Goal: Transaction & Acquisition: Purchase product/service

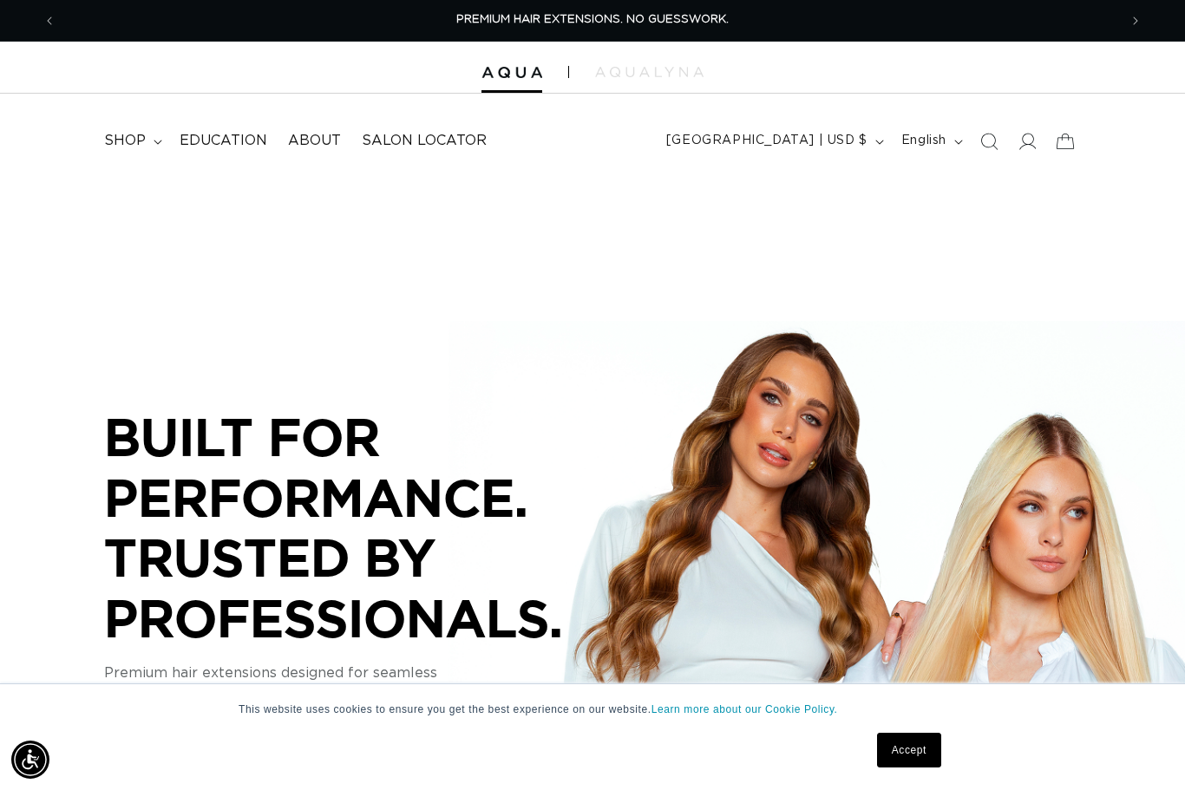
click at [141, 140] on span "shop" at bounding box center [125, 141] width 42 height 18
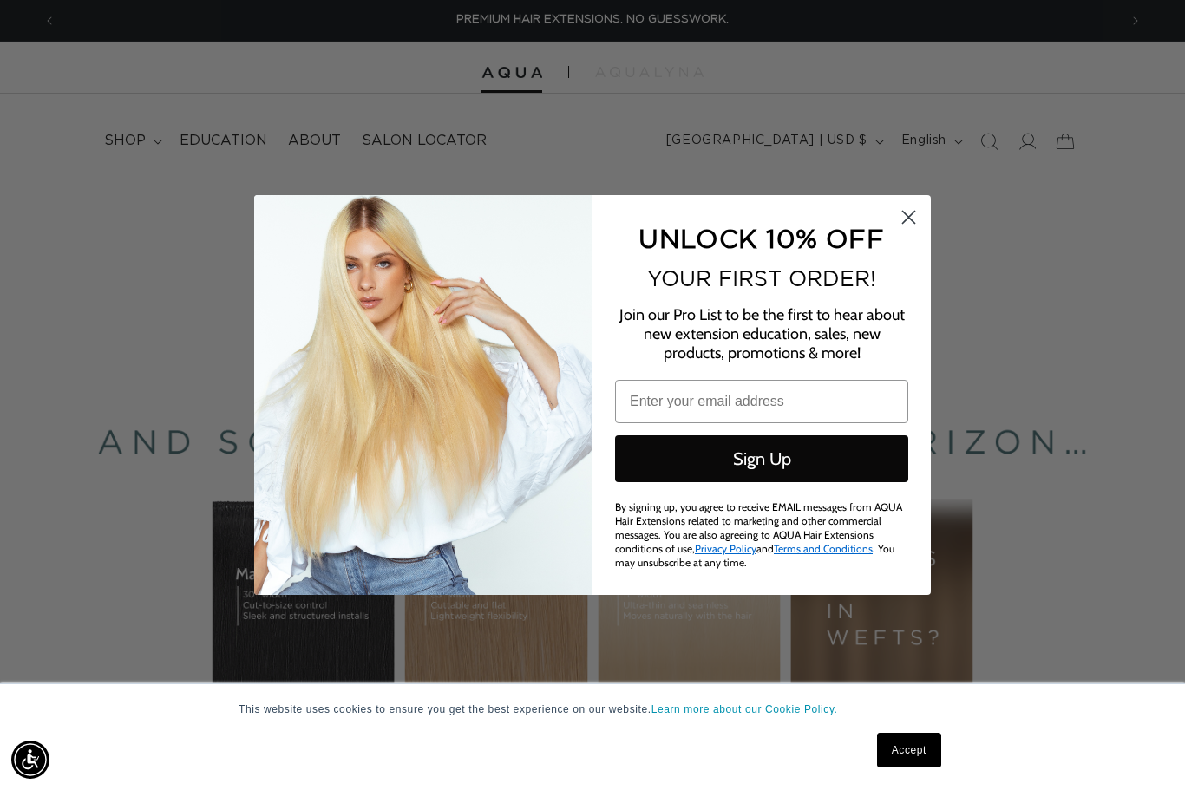
click at [930, 205] on form "UNLOCK 10% OFF YOUR FIRST ORDER! Join our Pro List to be the first to hear abou…" at bounding box center [592, 395] width 677 height 400
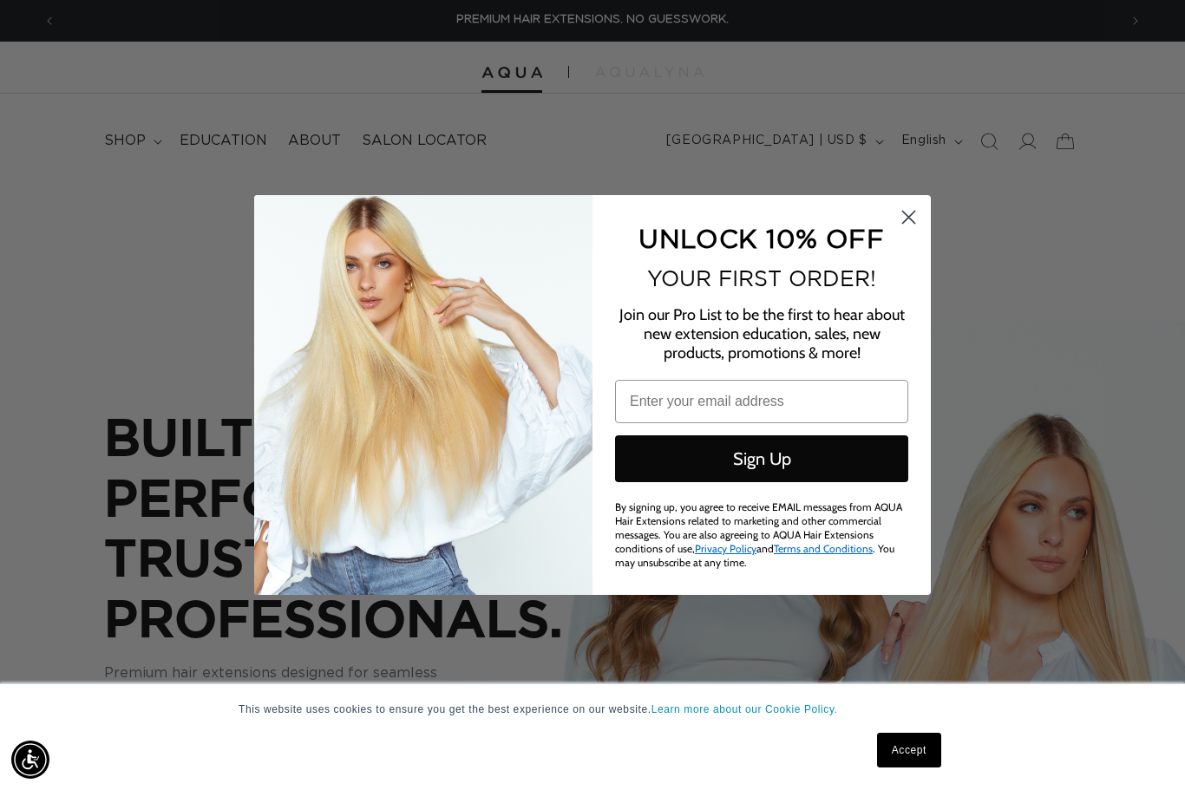
click at [916, 213] on circle "Close dialog" at bounding box center [908, 217] width 29 height 29
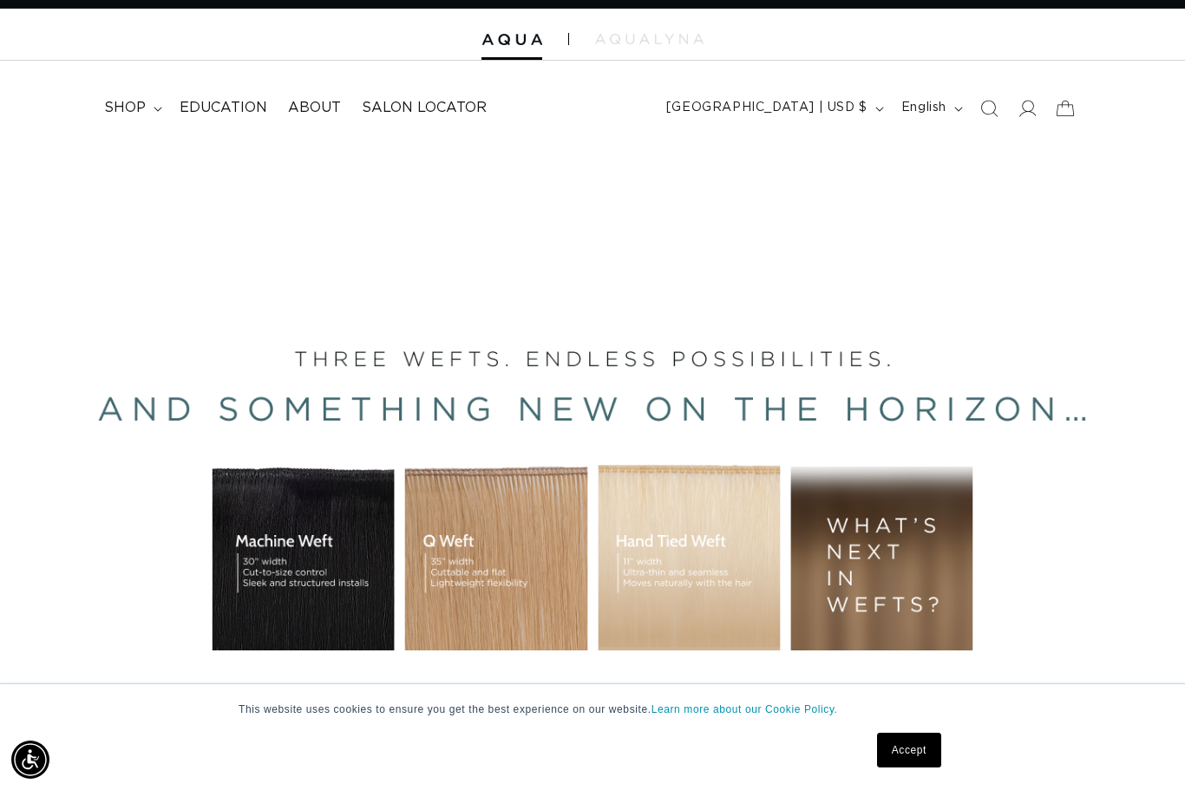
click at [134, 105] on span "shop" at bounding box center [125, 108] width 42 height 18
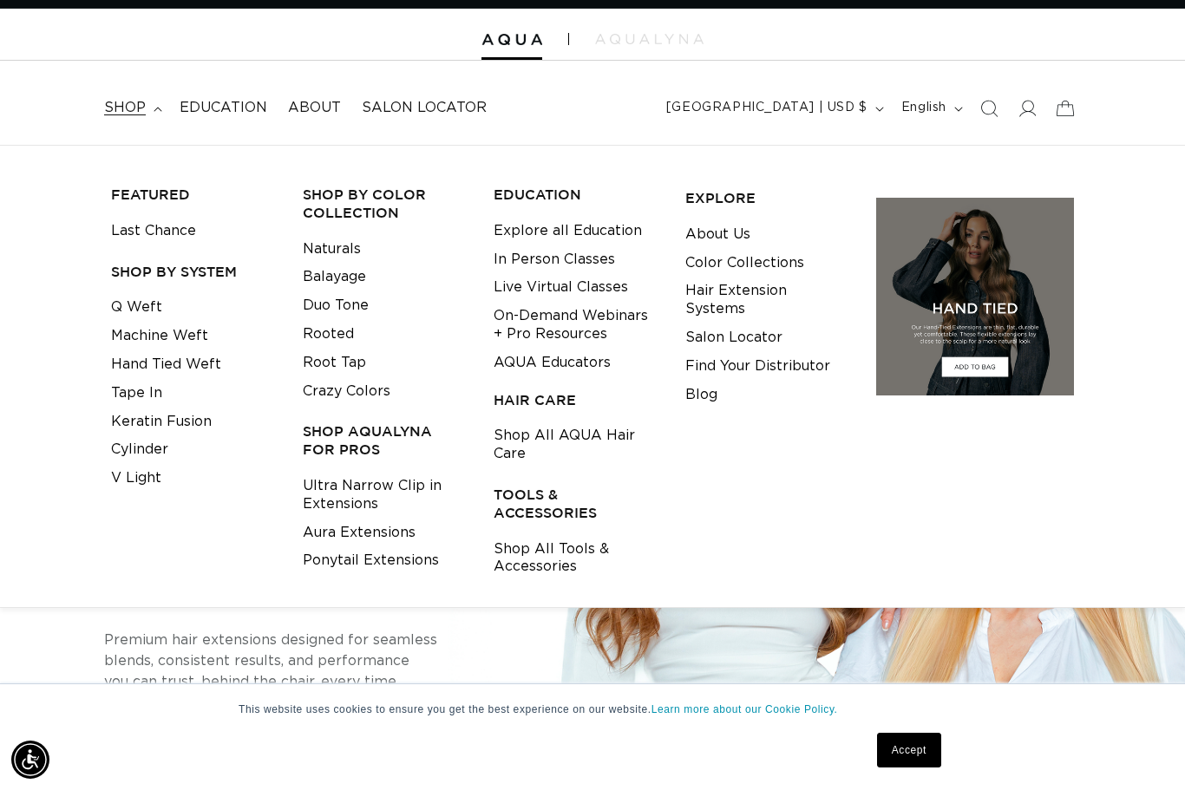
scroll to position [0, 2124]
click at [546, 543] on link "Shop All Tools & Accessories" at bounding box center [576, 558] width 165 height 47
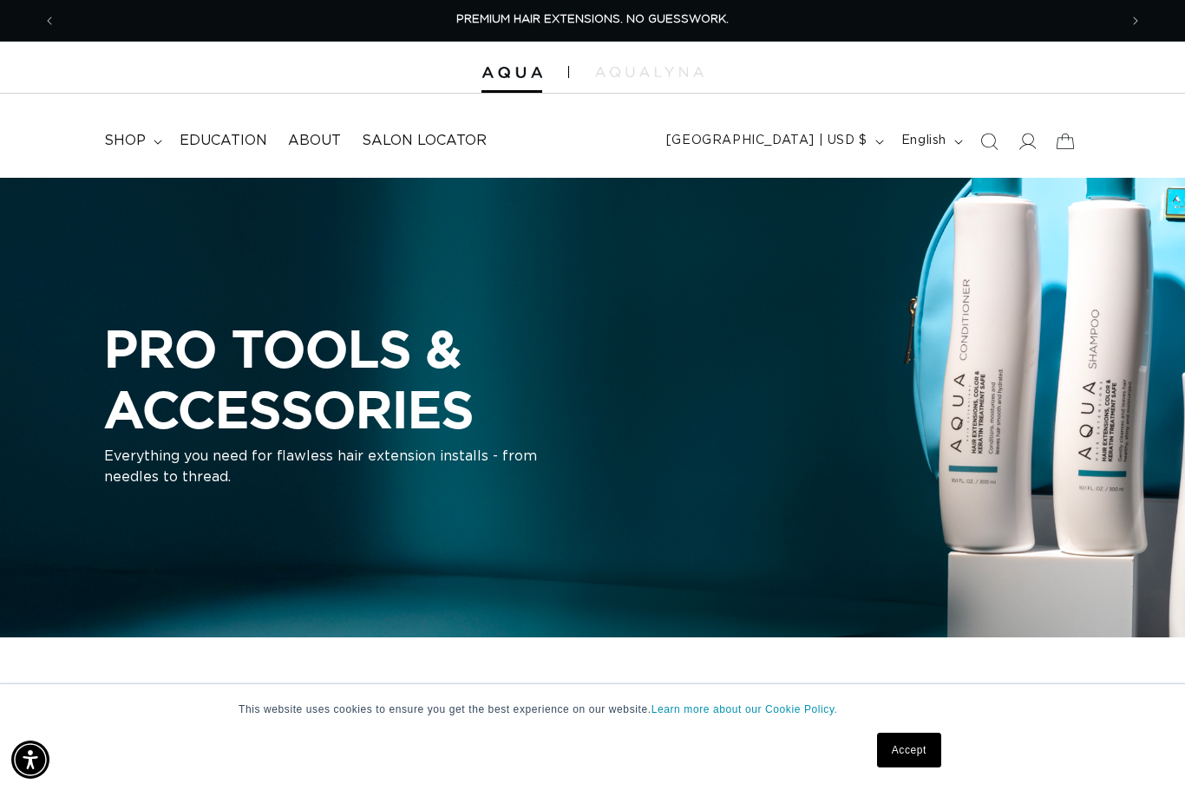
click at [277, 361] on h2 "PRO TOOLS & ACCESSORIES" at bounding box center [433, 378] width 659 height 121
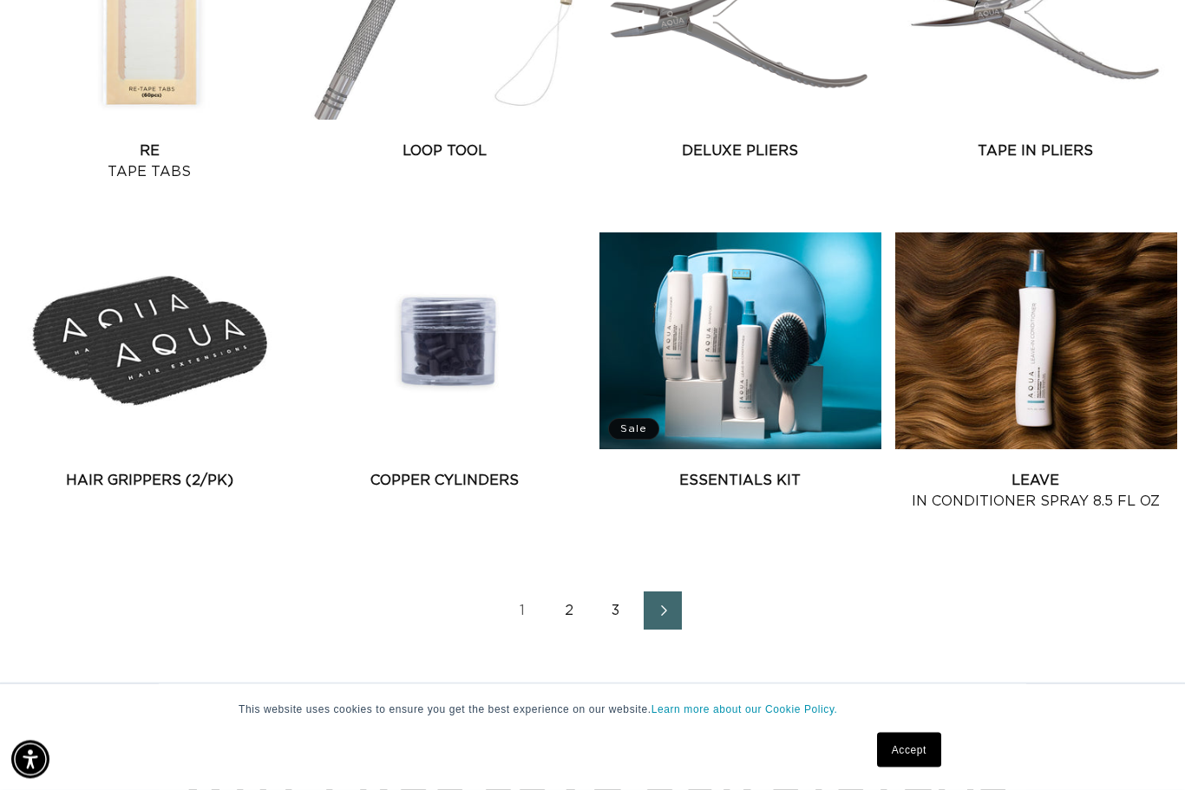
scroll to position [1869, 0]
click at [568, 615] on link "2" at bounding box center [569, 611] width 38 height 38
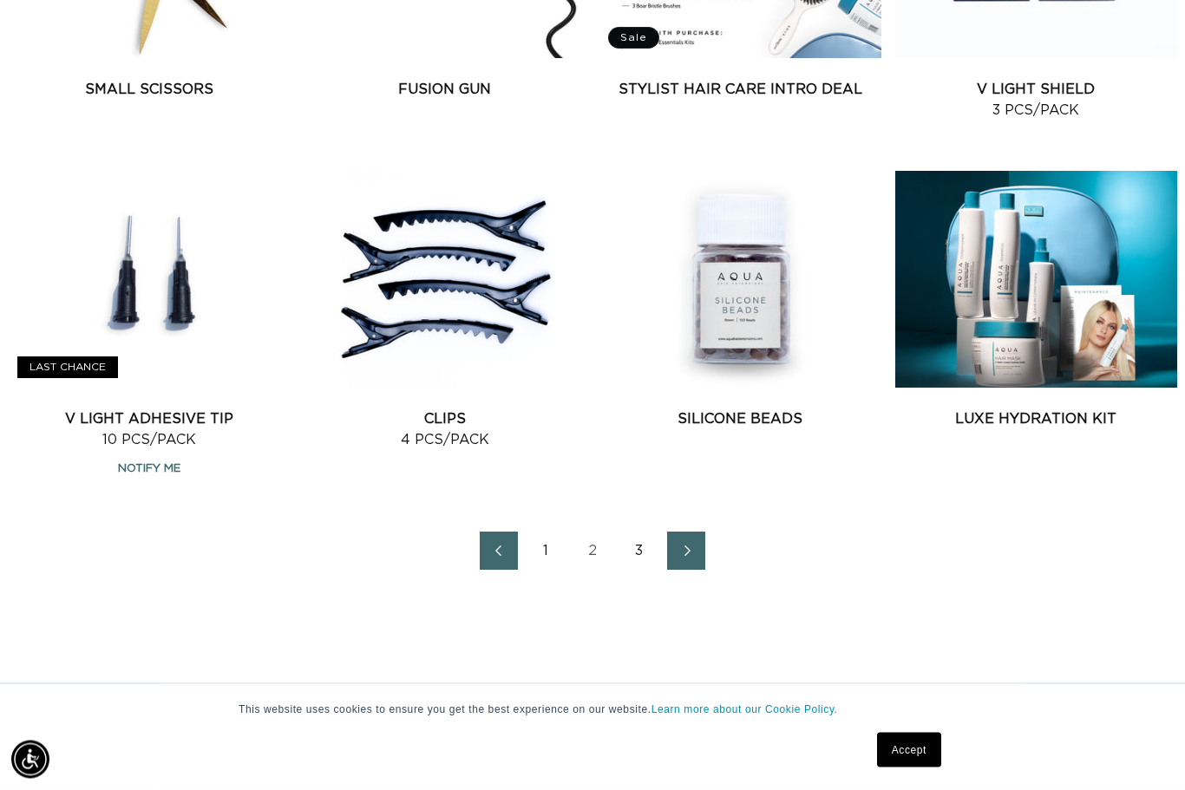
scroll to position [1931, 0]
click at [442, 409] on link "Clips 4 pcs/pack" at bounding box center [445, 430] width 282 height 42
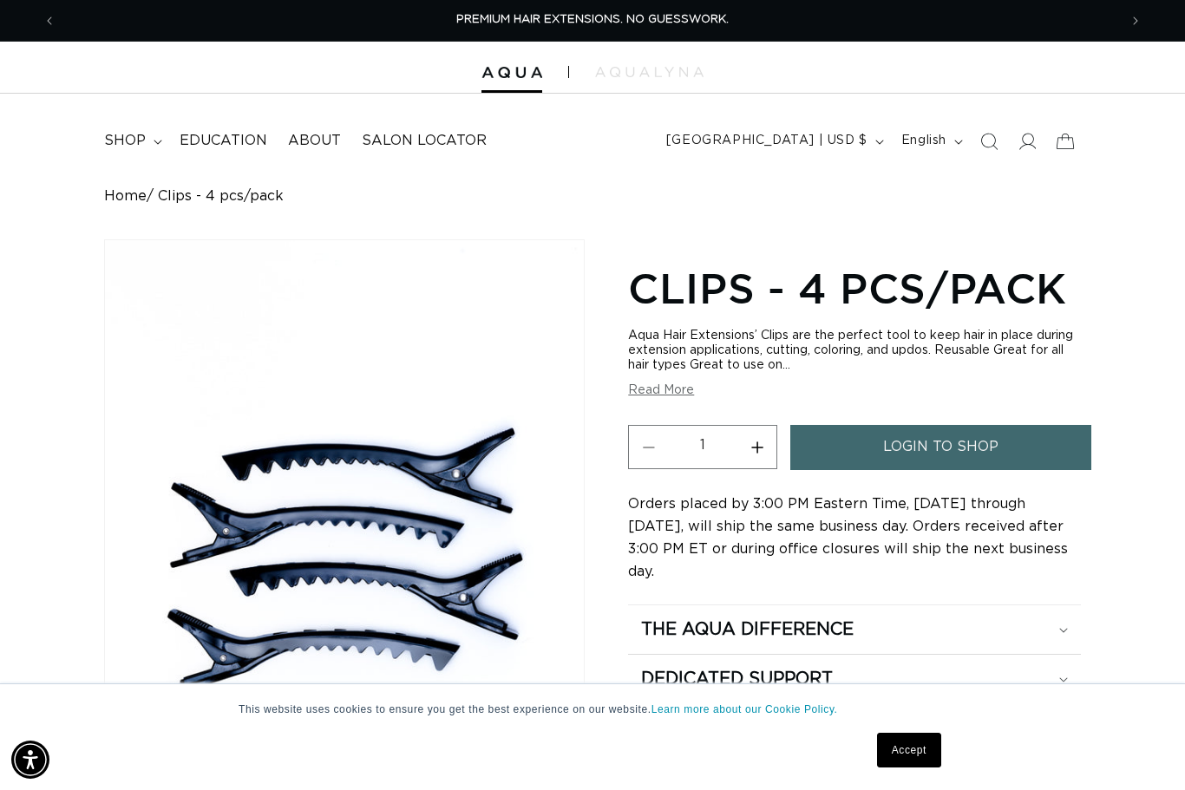
click at [764, 451] on button "Increase quantity for Clips - 4 pcs/pack" at bounding box center [756, 447] width 39 height 44
type input "2"
click at [903, 442] on span "login to shop" at bounding box center [940, 447] width 115 height 44
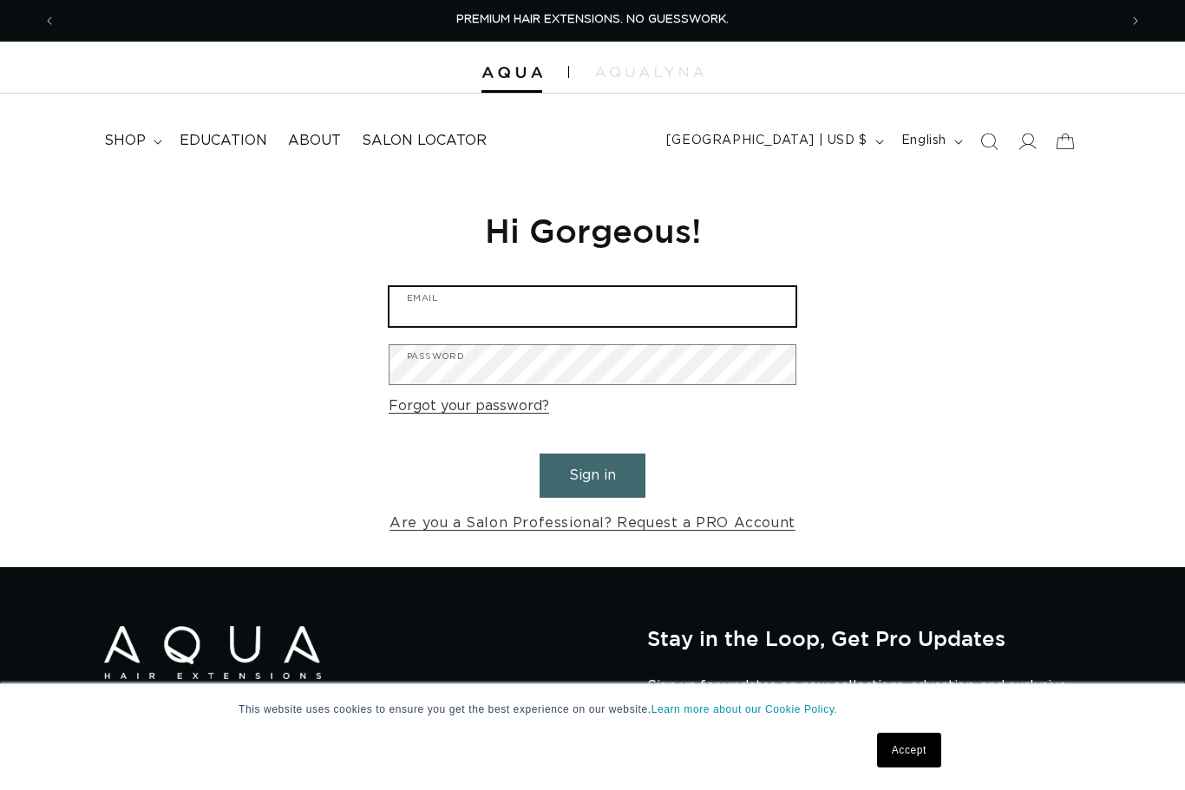
click at [656, 311] on input "Email" at bounding box center [592, 306] width 406 height 39
type input "[EMAIL_ADDRESS][DOMAIN_NAME]"
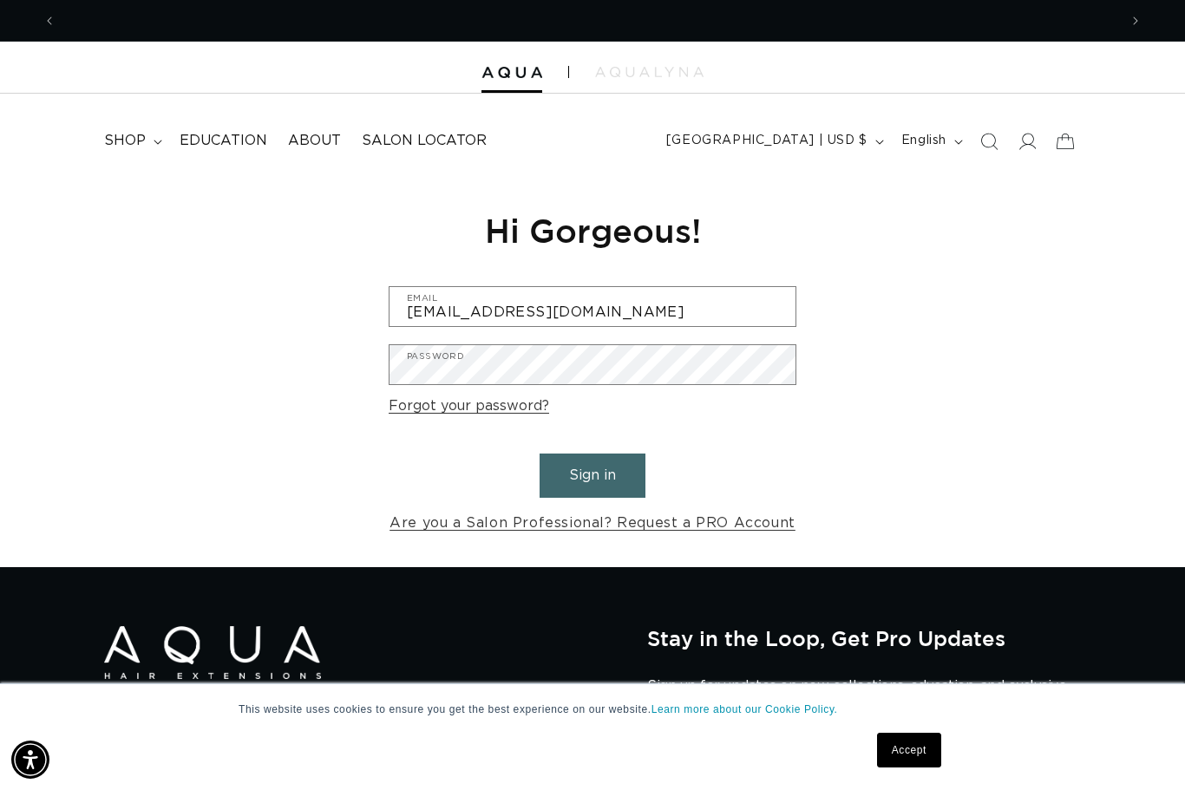
click at [592, 473] on button "Sign in" at bounding box center [593, 476] width 106 height 44
click at [580, 455] on button "Sign in" at bounding box center [593, 476] width 106 height 44
click at [141, 122] on summary "shop" at bounding box center [131, 140] width 75 height 39
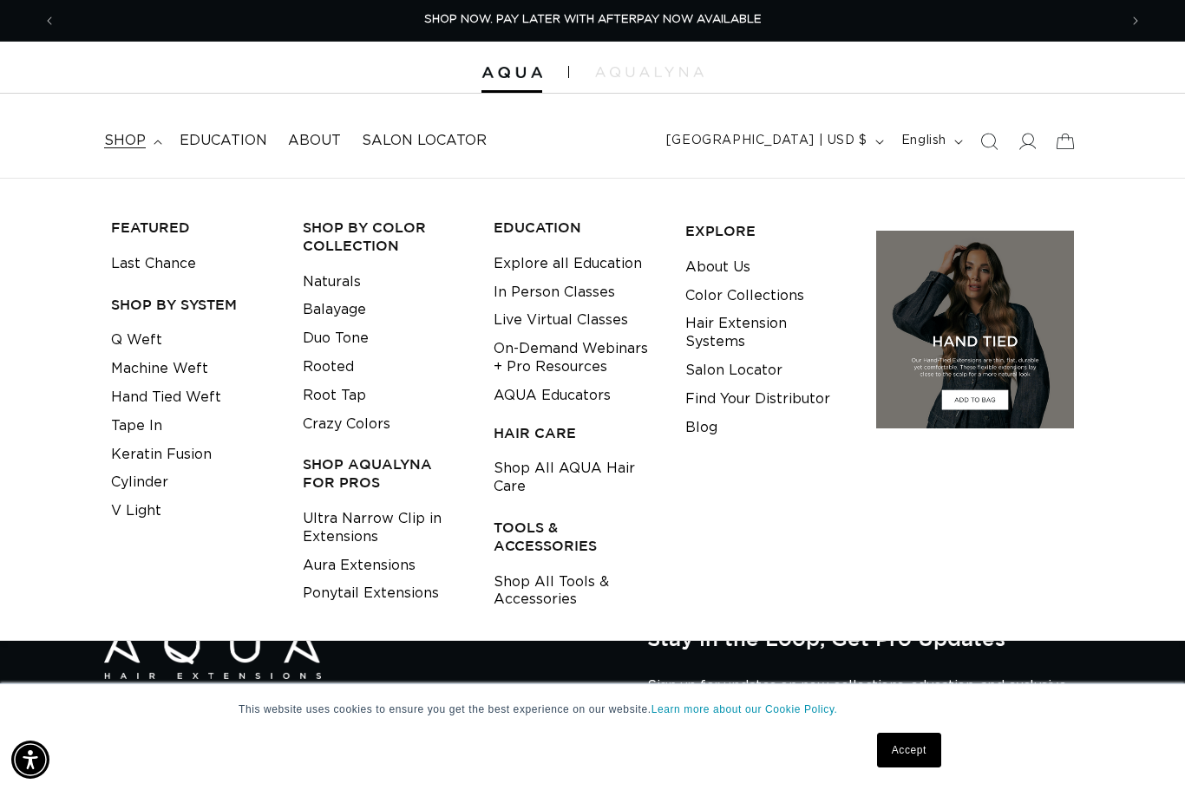
click at [553, 581] on link "Shop All Tools & Accessories" at bounding box center [576, 591] width 165 height 47
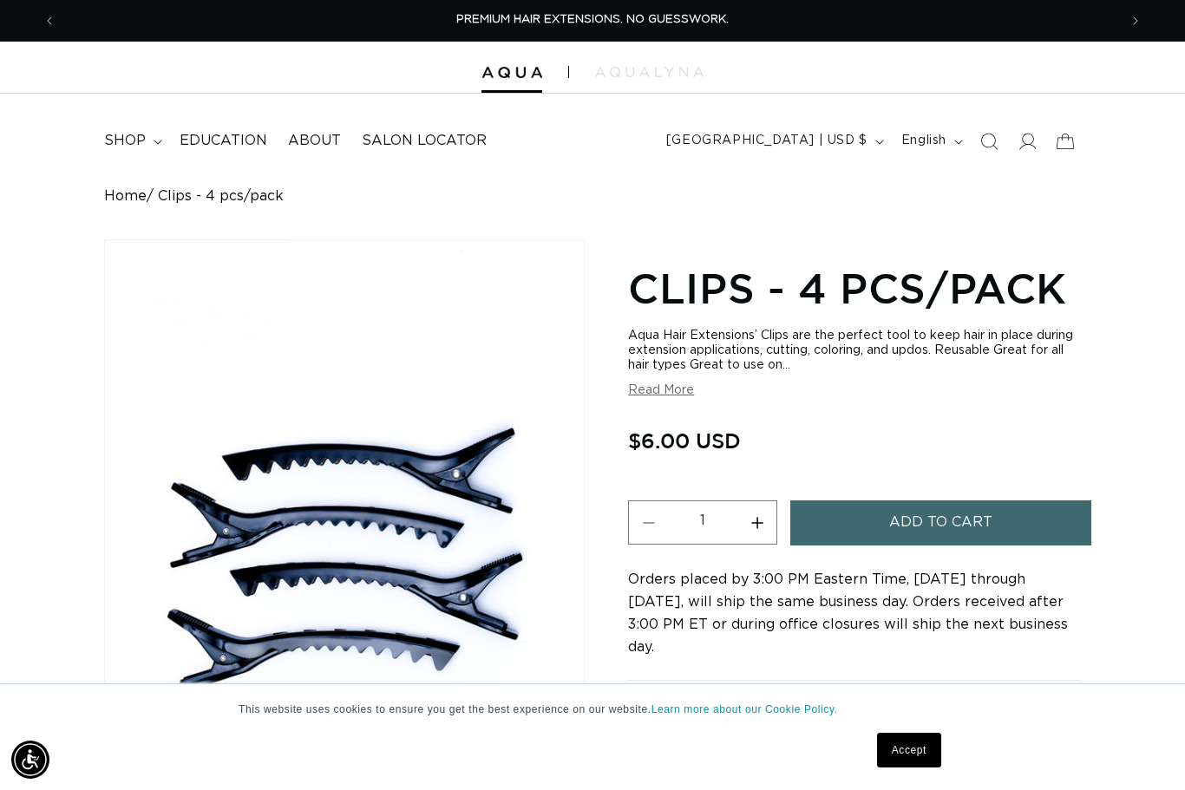
click at [766, 534] on button "Increase quantity for Clips - 4 pcs/pack" at bounding box center [756, 523] width 39 height 44
type input "2"
click at [908, 528] on span "Add to cart" at bounding box center [940, 523] width 103 height 44
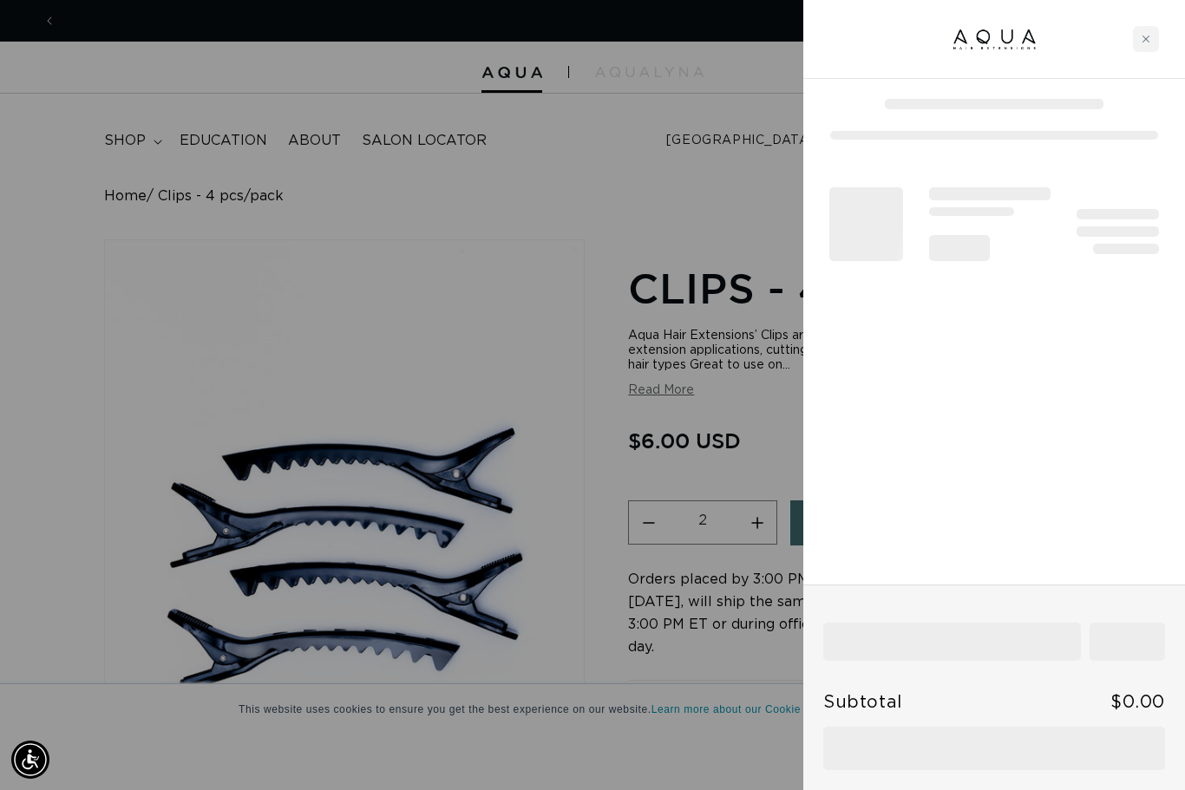
scroll to position [0, 1062]
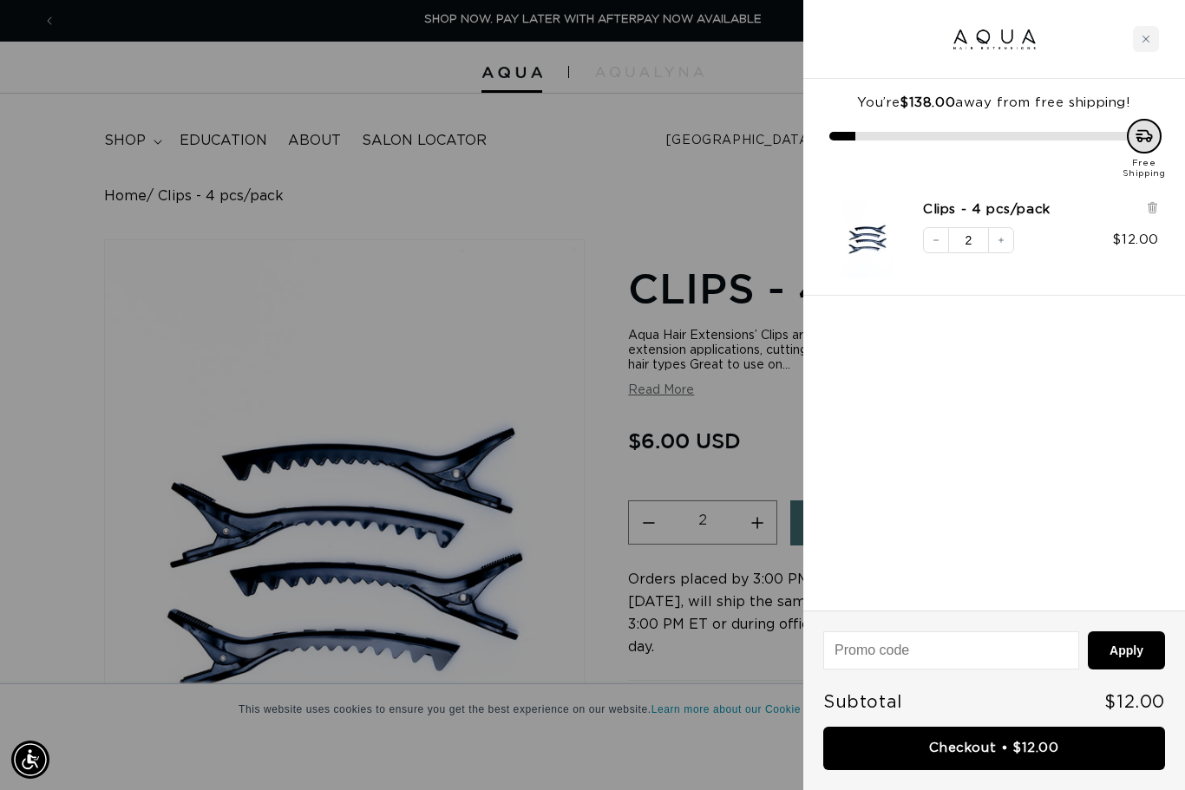
click at [536, 416] on div at bounding box center [592, 395] width 1185 height 790
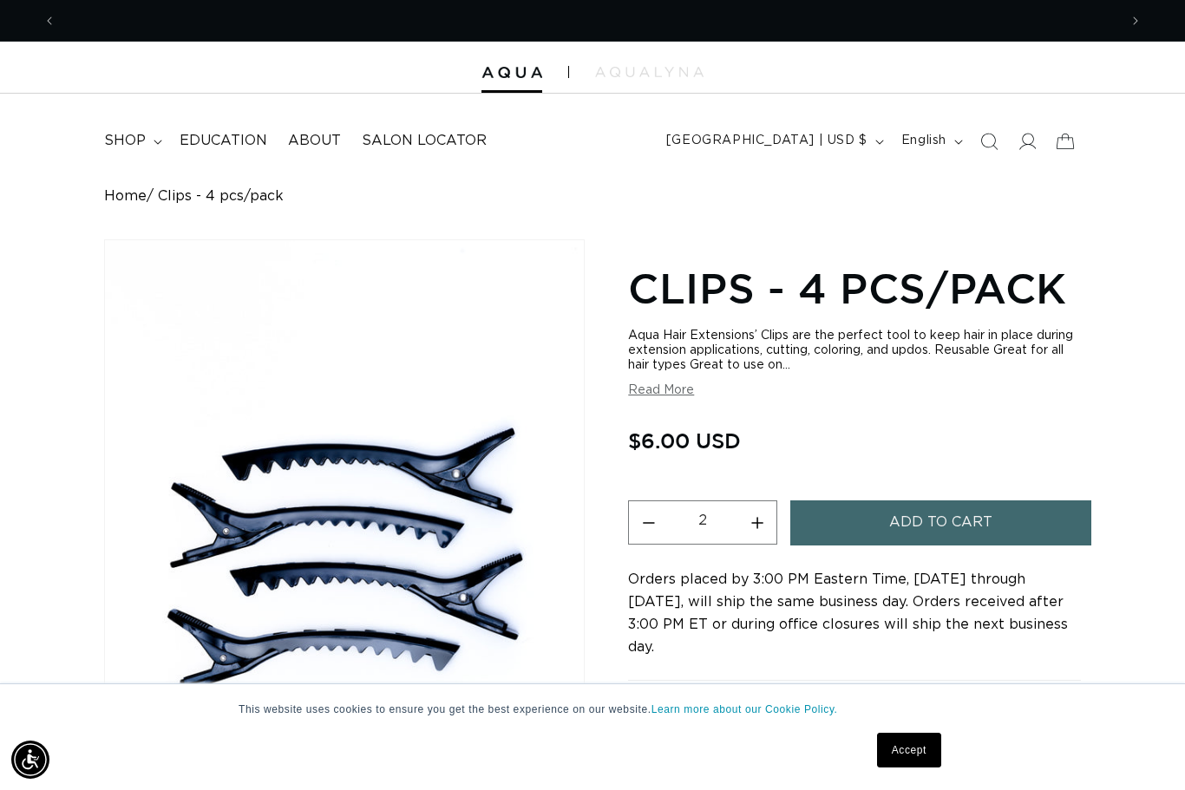
scroll to position [0, 2124]
click at [749, 681] on summary "The Aqua Difference" at bounding box center [854, 705] width 453 height 49
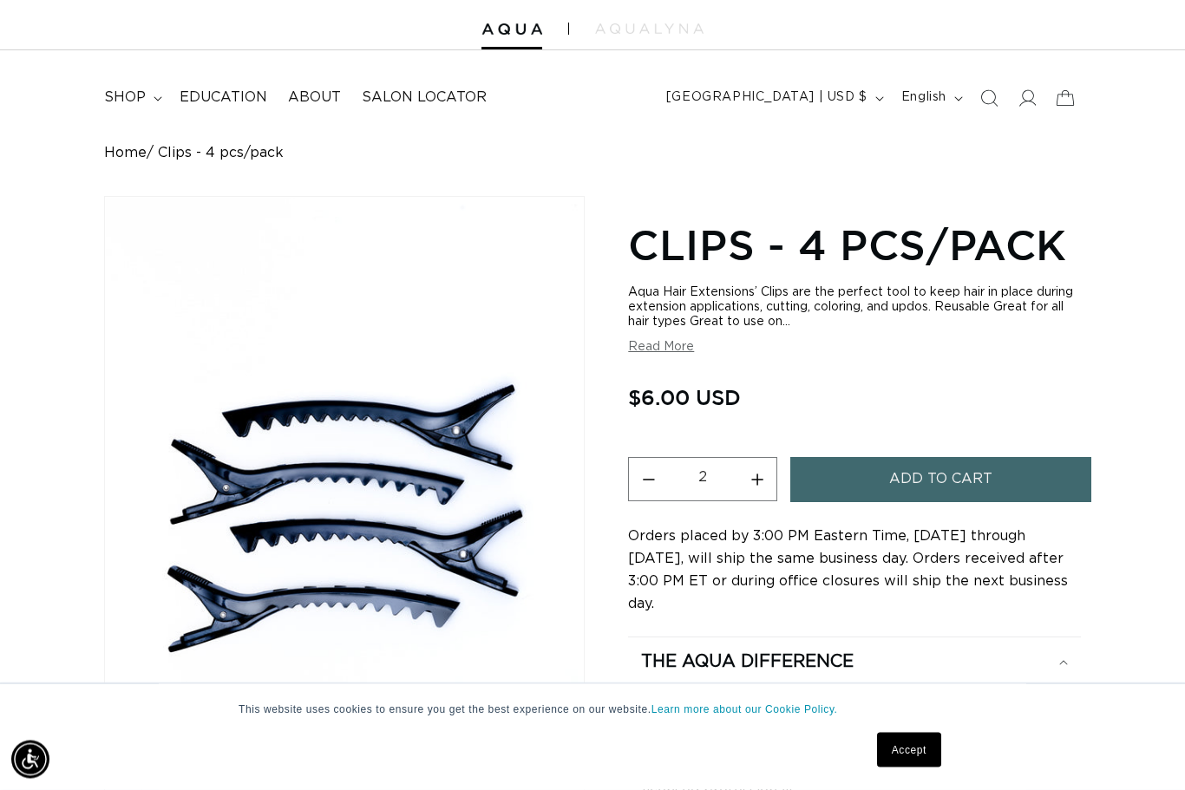
scroll to position [0, 0]
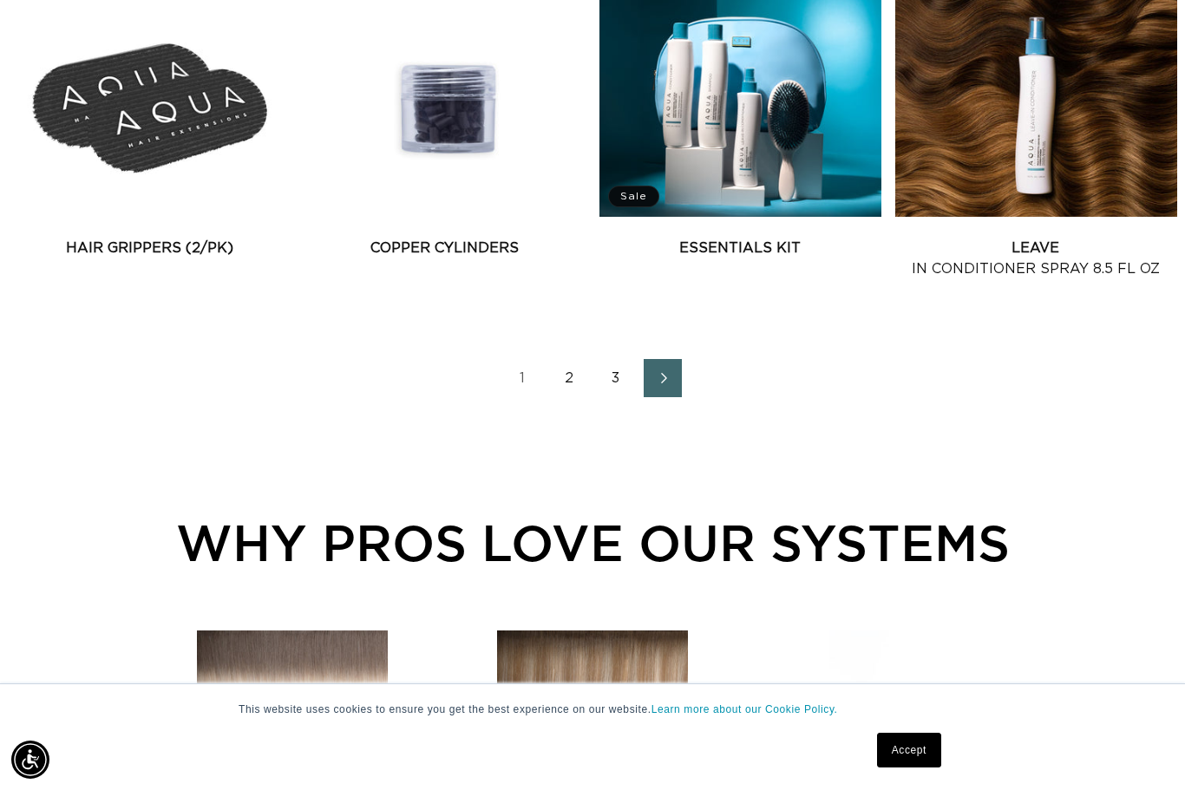
scroll to position [0, 1062]
click at [616, 381] on link "3" at bounding box center [616, 378] width 38 height 38
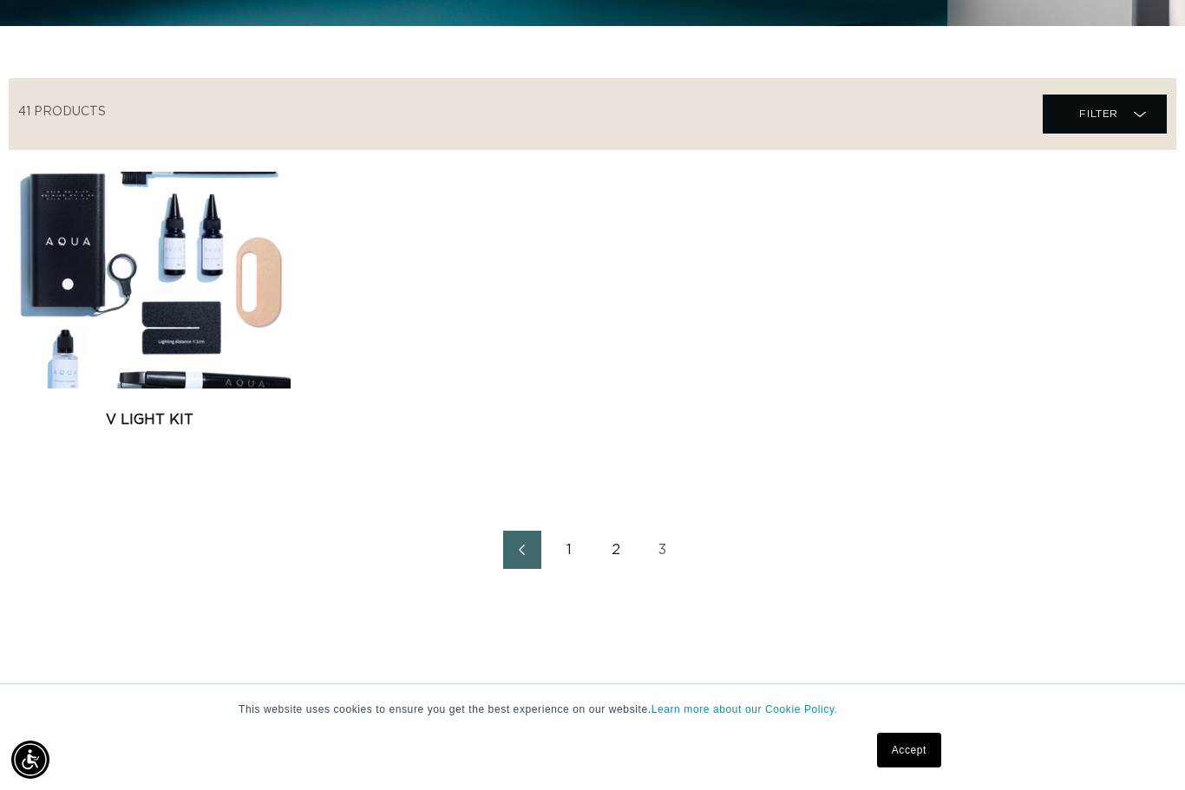
scroll to position [612, 0]
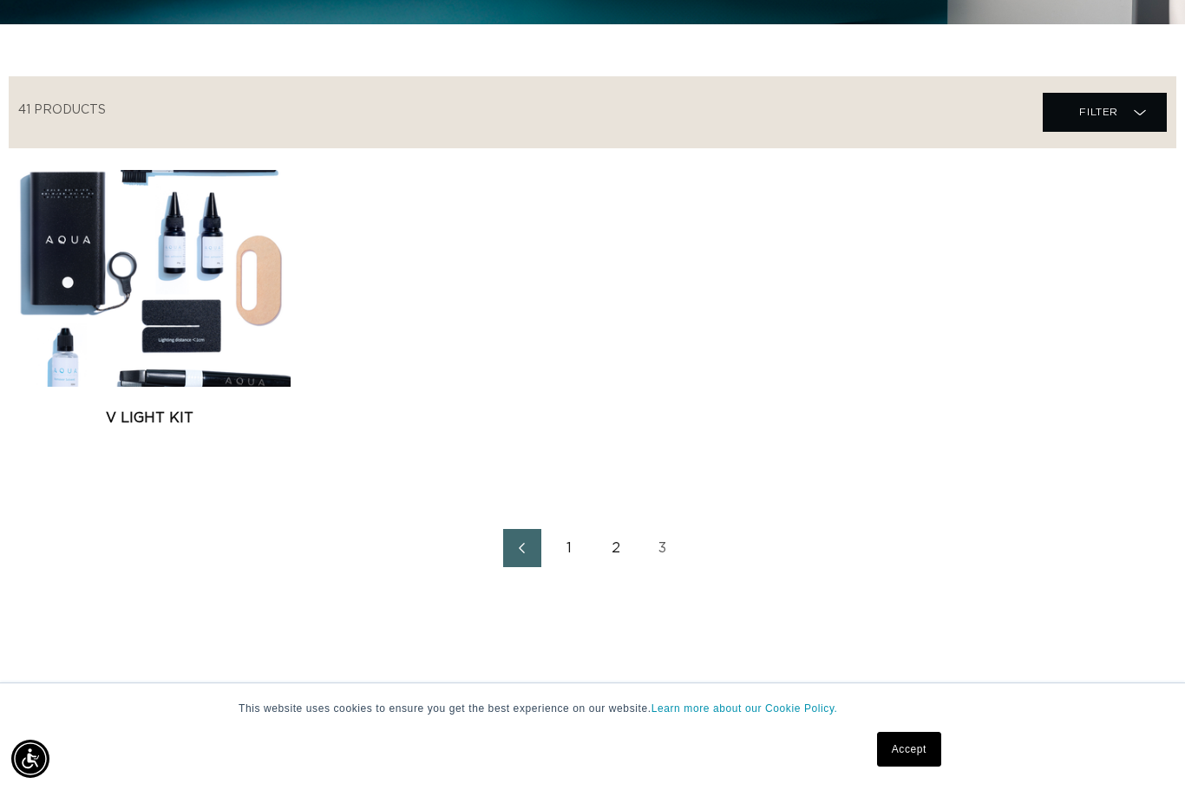
click at [622, 542] on link "2" at bounding box center [616, 549] width 38 height 38
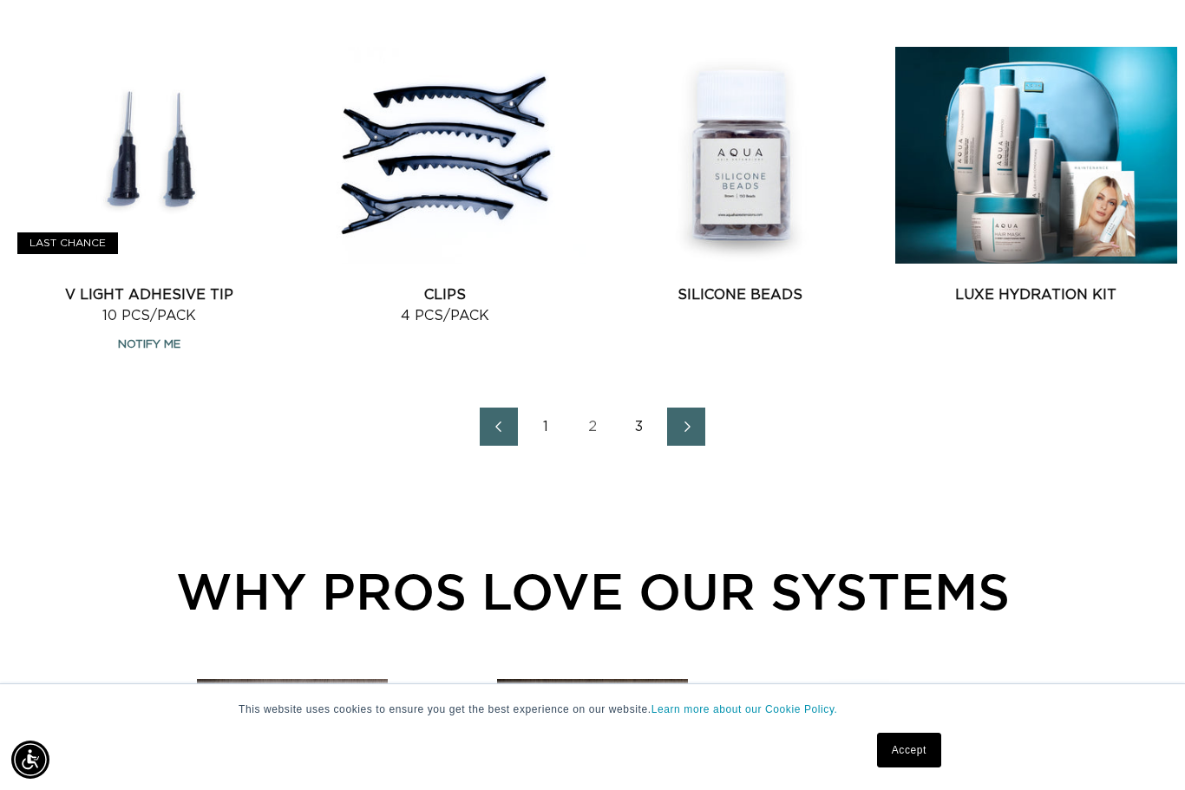
click at [638, 420] on link "3" at bounding box center [639, 427] width 38 height 38
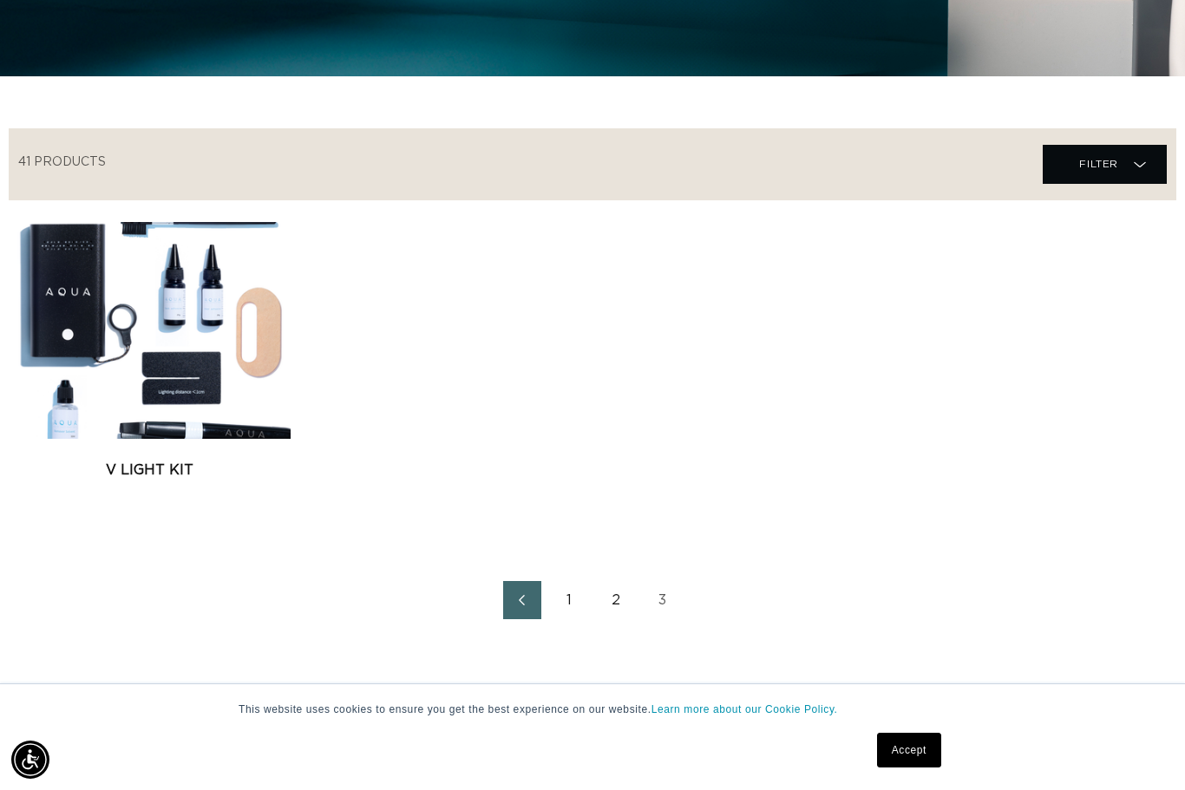
click at [567, 593] on link "1" at bounding box center [569, 600] width 38 height 38
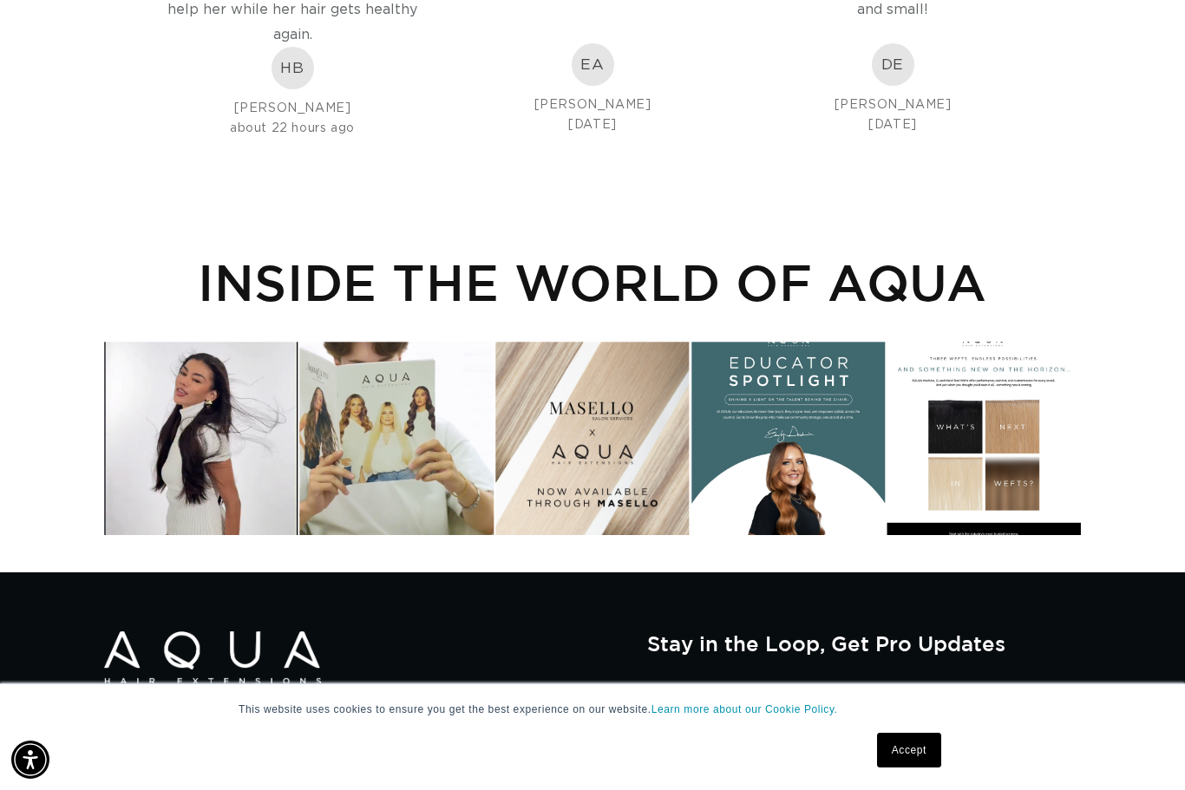
scroll to position [0, 2124]
